Goal: Ask a question

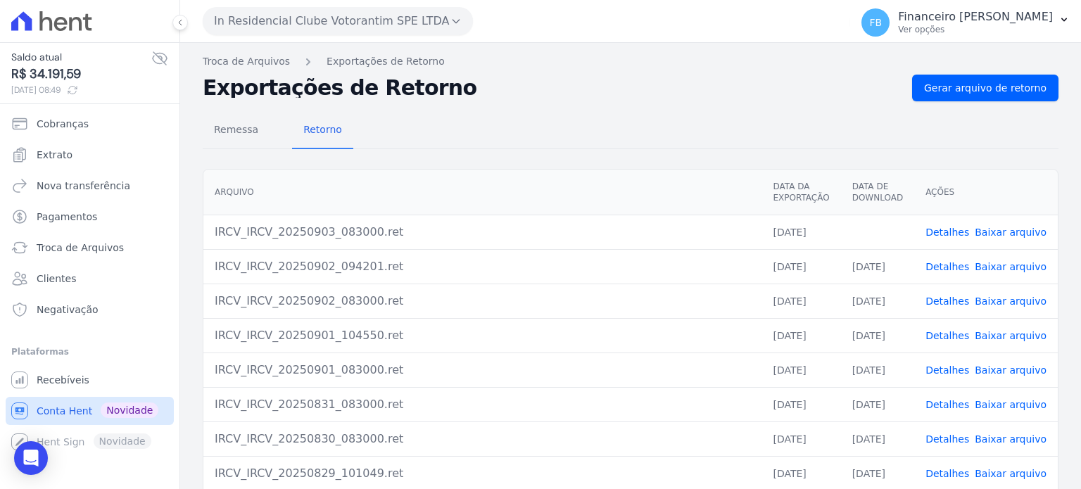
click at [54, 415] on span "Conta Hent" at bounding box center [65, 411] width 56 height 14
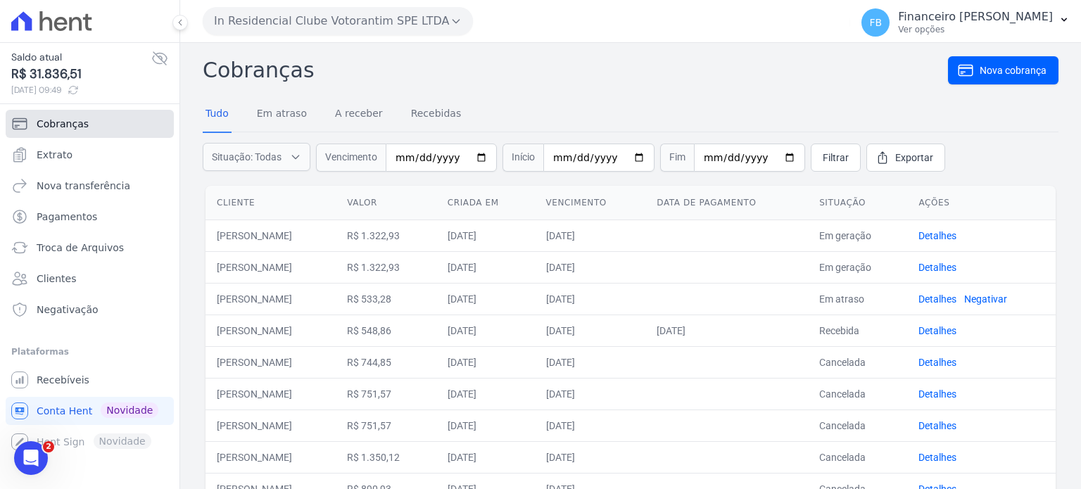
click at [72, 130] on span "Cobranças" at bounding box center [63, 124] width 52 height 14
click at [61, 382] on span "Recebíveis" at bounding box center [63, 380] width 53 height 14
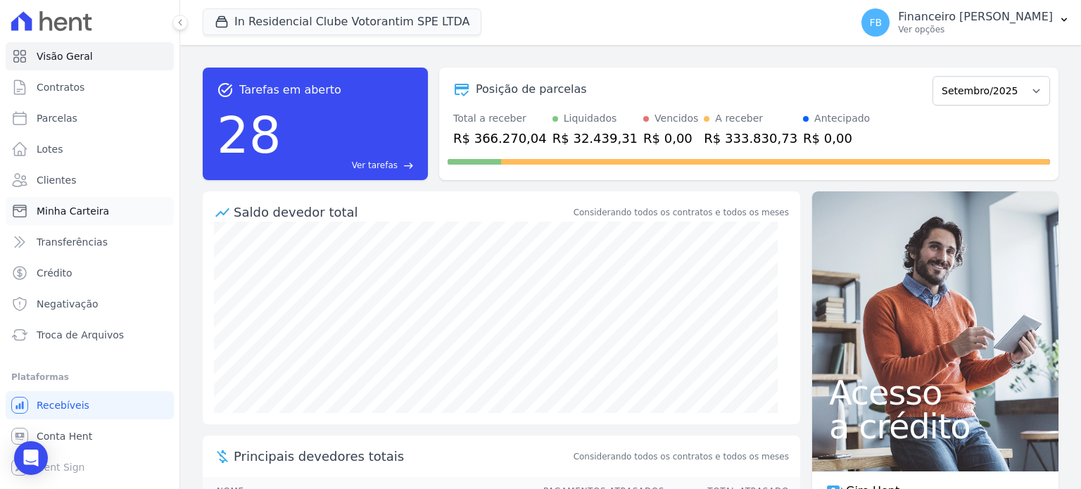
click at [107, 212] on link "Minha Carteira" at bounding box center [90, 211] width 168 height 28
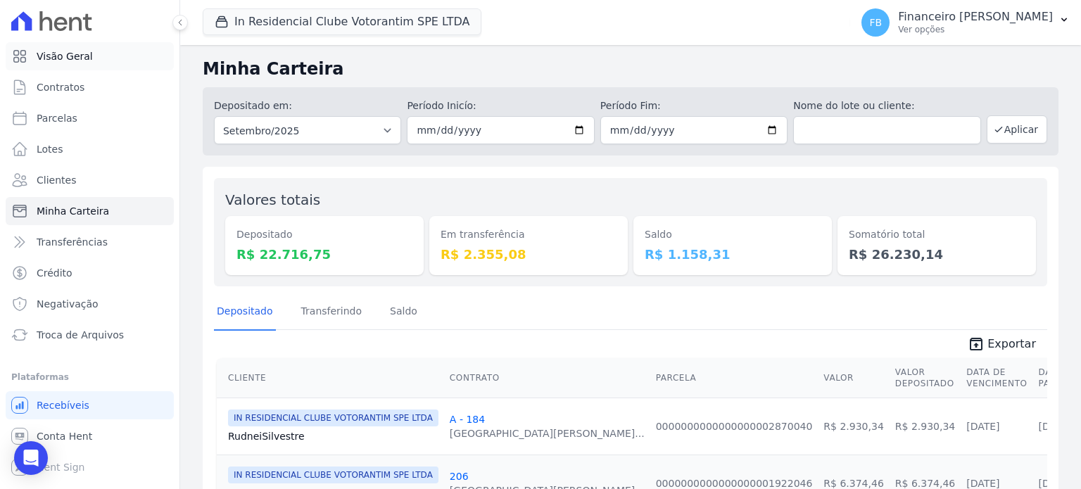
click at [61, 48] on link "Visão Geral" at bounding box center [90, 56] width 168 height 28
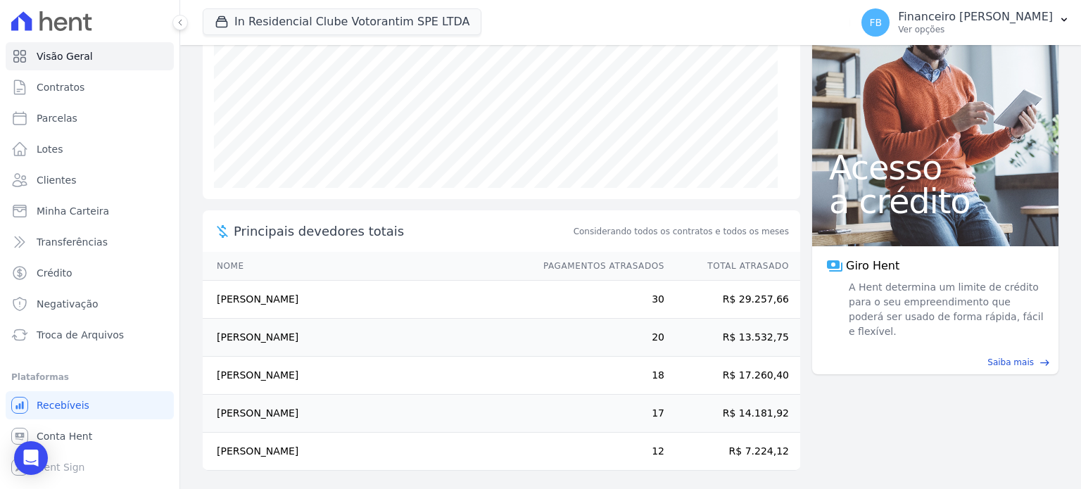
scroll to position [228, 0]
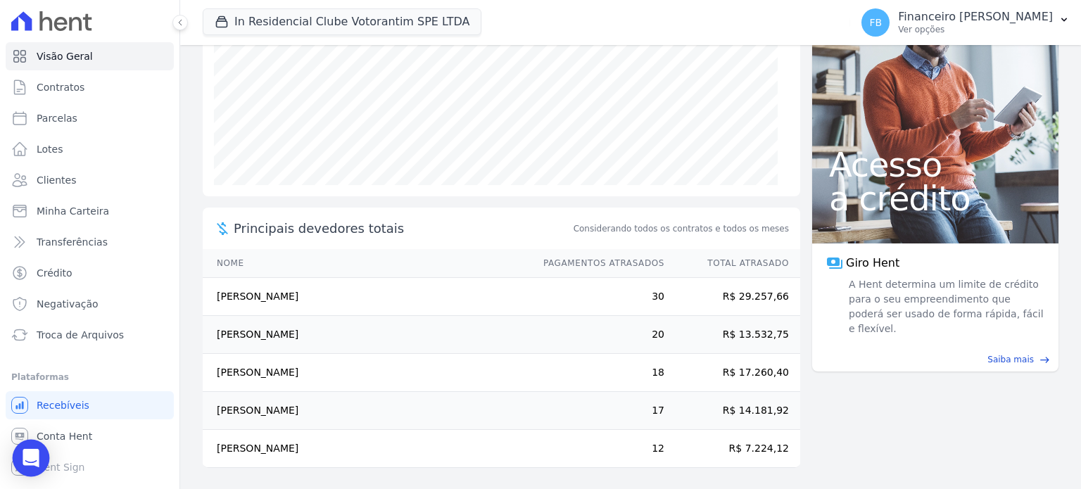
click at [27, 463] on icon "Open Intercom Messenger" at bounding box center [31, 458] width 16 height 18
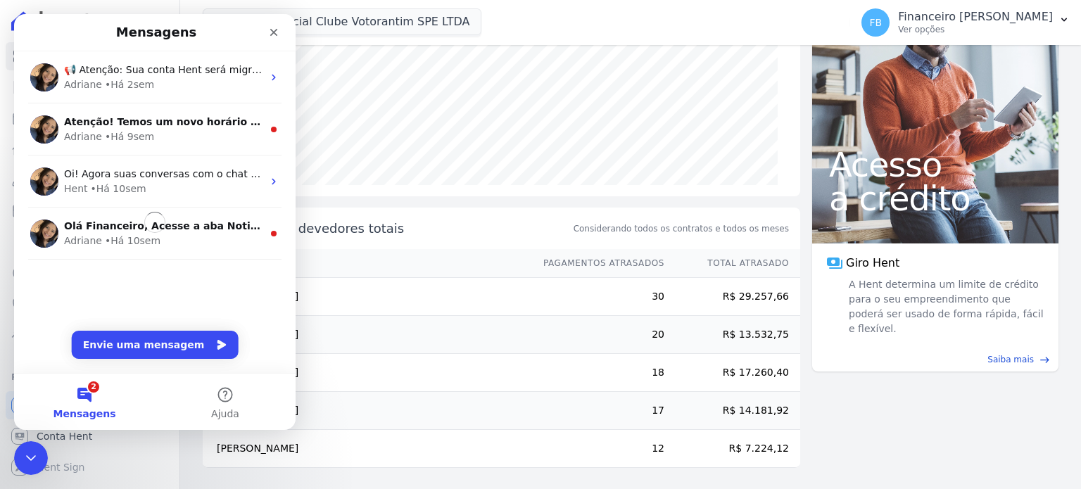
scroll to position [0, 0]
click at [144, 341] on button "Envie uma mensagem" at bounding box center [155, 345] width 167 height 28
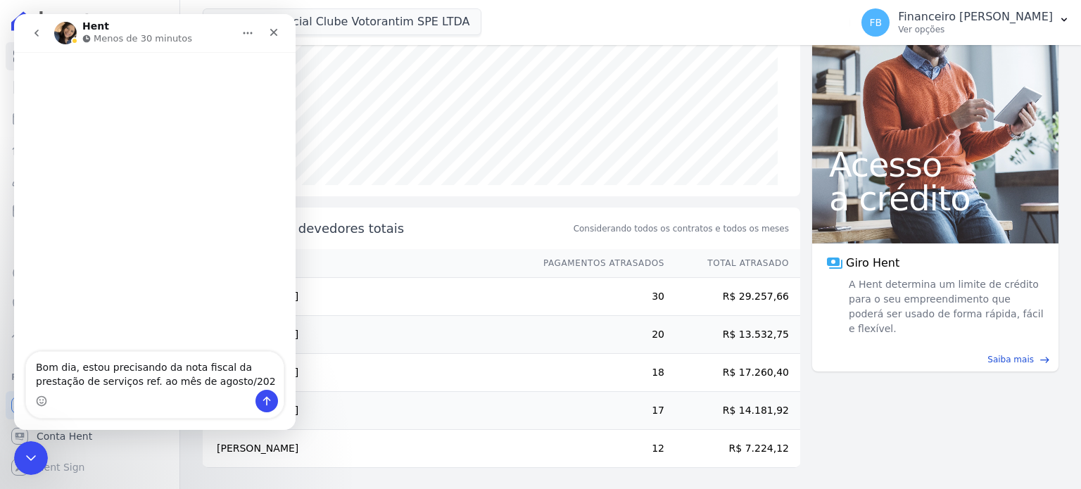
type textarea "Bom dia, estou precisando da nota fiscal da prestação de serviços ref. ao mês d…"
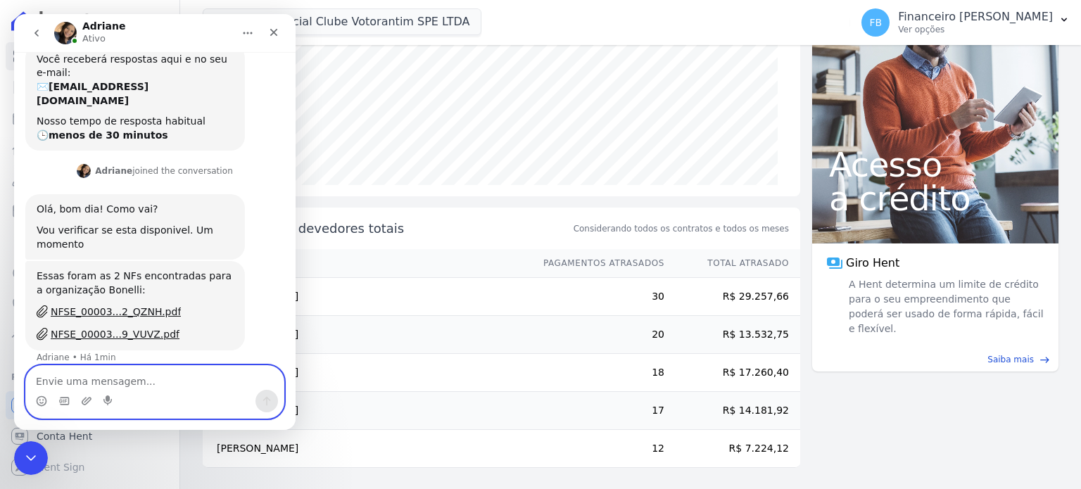
scroll to position [94, 0]
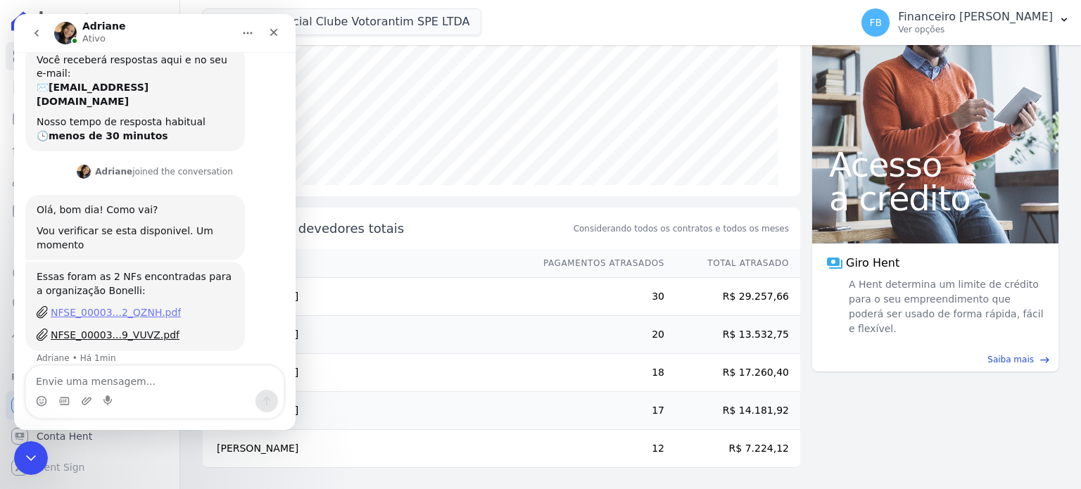
click at [96, 306] on div "NFSE_00003...2_QZNH.pdf" at bounding box center [116, 313] width 130 height 15
click at [80, 328] on div "NFSE_00003...9_VUVZ.pdf" at bounding box center [115, 335] width 129 height 15
click at [276, 34] on icon "Fechar" at bounding box center [274, 33] width 8 height 8
